Goal: Information Seeking & Learning: Learn about a topic

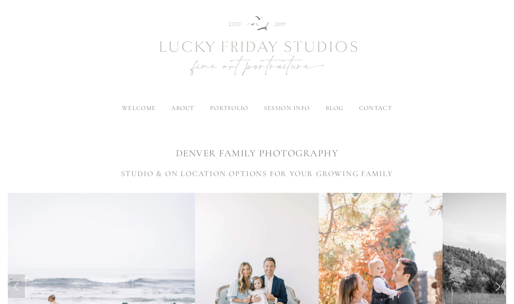
scroll to position [28, 0]
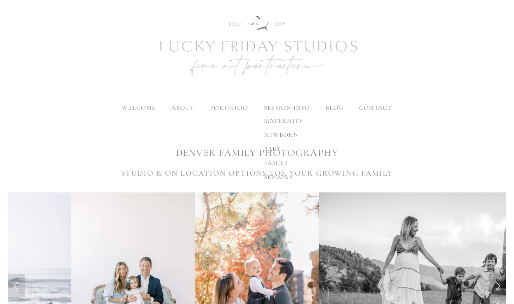
click at [278, 161] on span "family" at bounding box center [276, 163] width 25 height 8
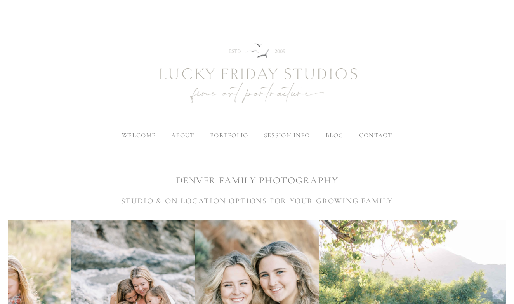
click at [135, 135] on span "welcome" at bounding box center [139, 135] width 34 height 8
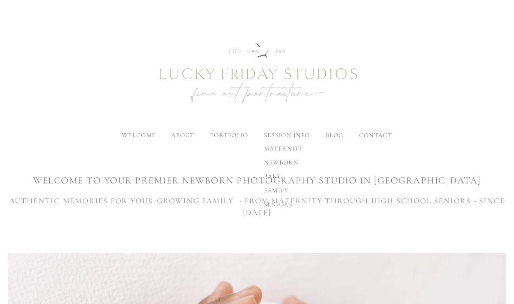
click at [281, 189] on span "family" at bounding box center [276, 191] width 25 height 8
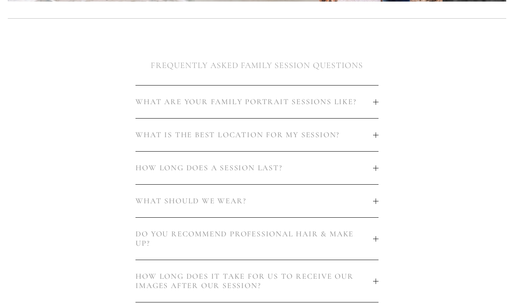
scroll to position [409, 0]
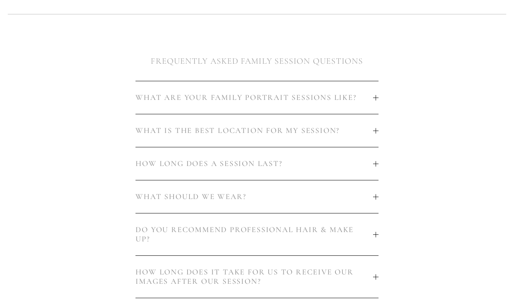
click at [209, 229] on span "DO YOU RECOMMEND PROFESSIONAL HAIR & MAKE UP?" at bounding box center [254, 234] width 237 height 19
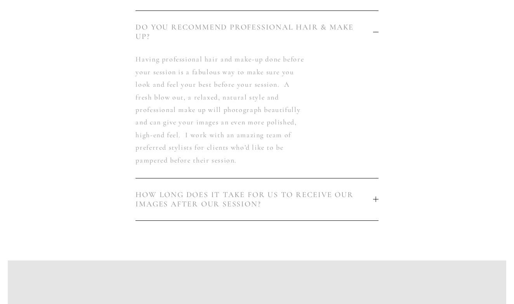
scroll to position [614, 0]
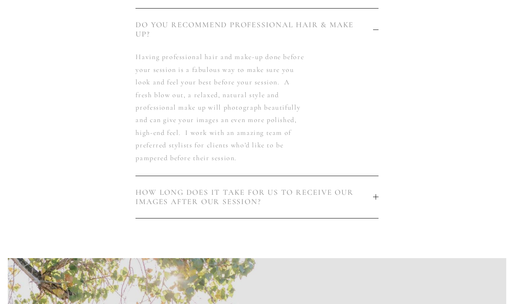
click at [211, 203] on span "HOW LONG DOES IT TAKE FOR US TO RECEIVE OUR IMAGES AFTER OUR SESSION?" at bounding box center [254, 197] width 237 height 19
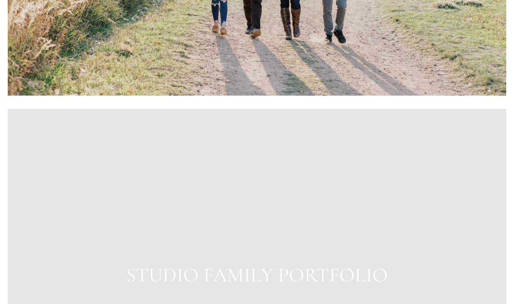
scroll to position [1135, 0]
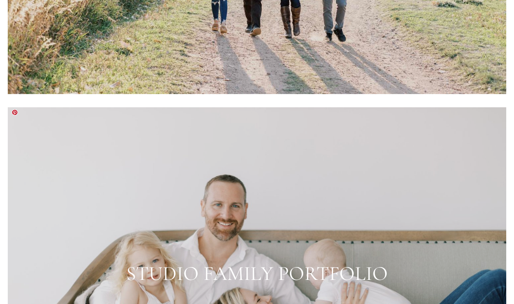
click at [217, 244] on div at bounding box center [257, 273] width 499 height 333
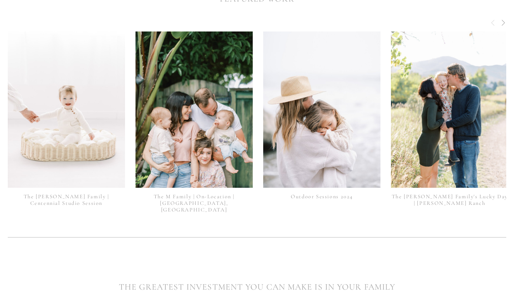
scroll to position [1912, 0]
